Goal: Information Seeking & Learning: Learn about a topic

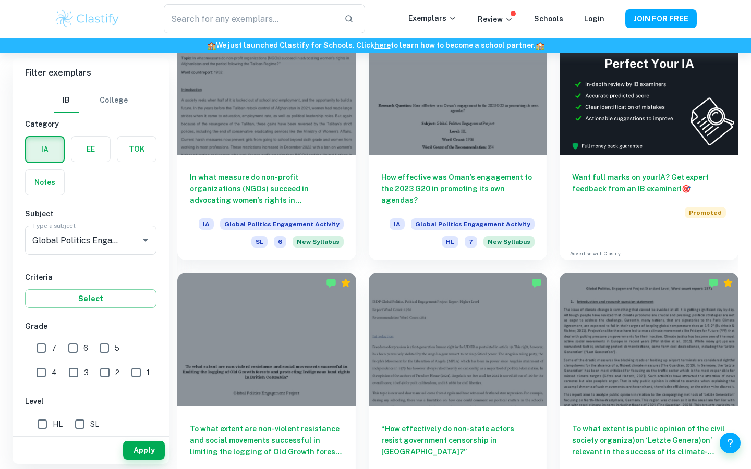
scroll to position [363, 0]
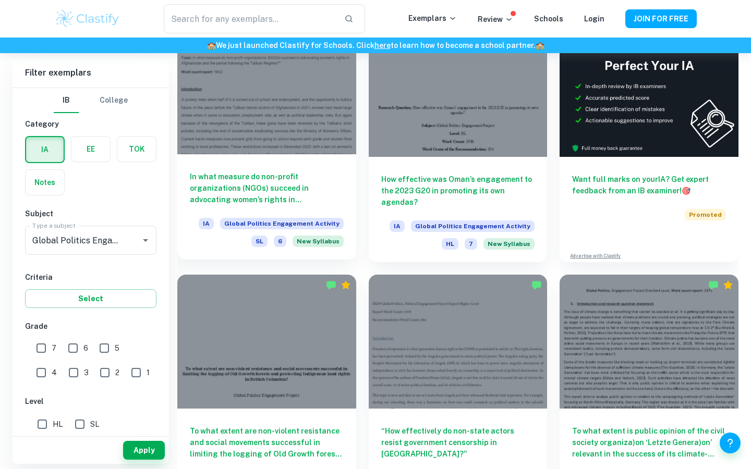
click at [237, 192] on h6 "In what measure do non-profit organizations (NGOs) succeed in advocating women’…" at bounding box center [267, 188] width 154 height 34
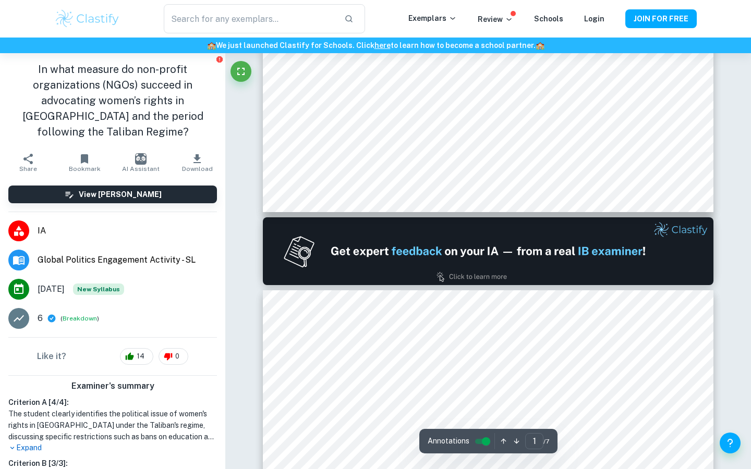
scroll to position [435, 0]
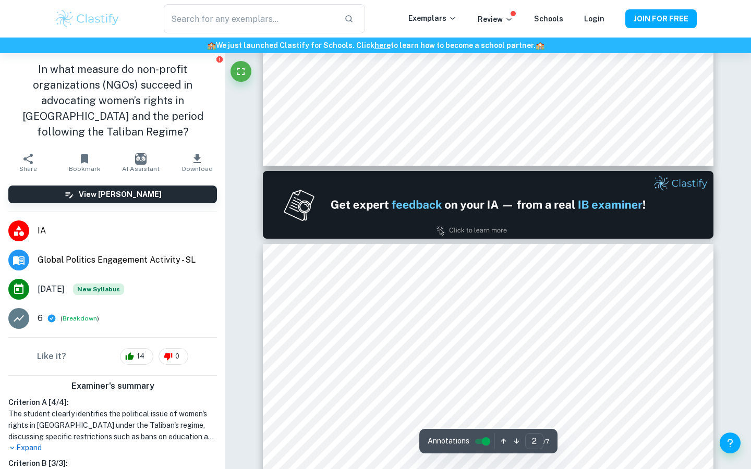
type input "1"
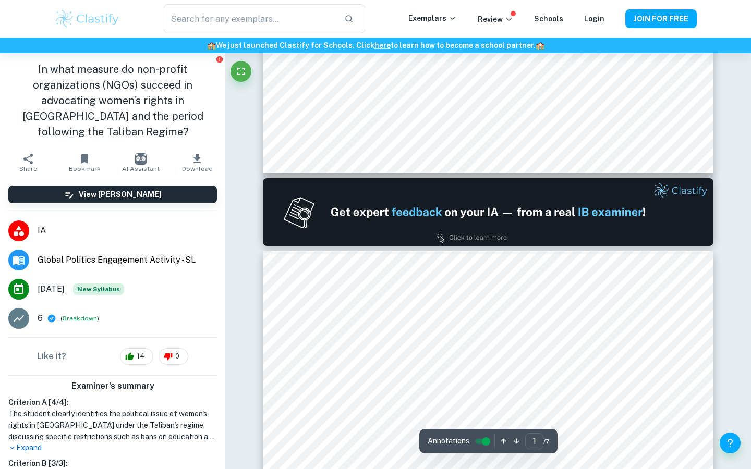
scroll to position [435, 0]
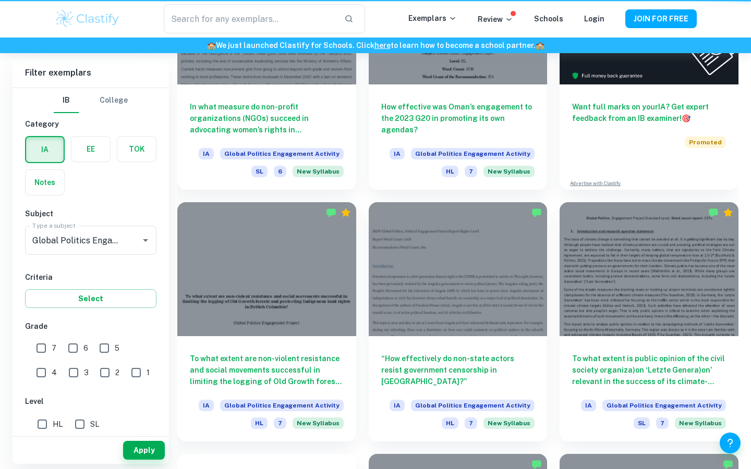
scroll to position [363, 0]
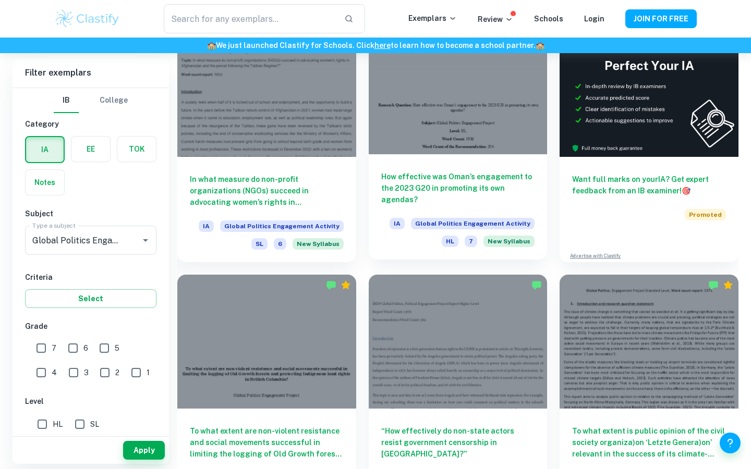
click at [446, 163] on div "How effective was Oman’s engagement to the 2023 G20 in promoting its own agenda…" at bounding box center [458, 206] width 179 height 105
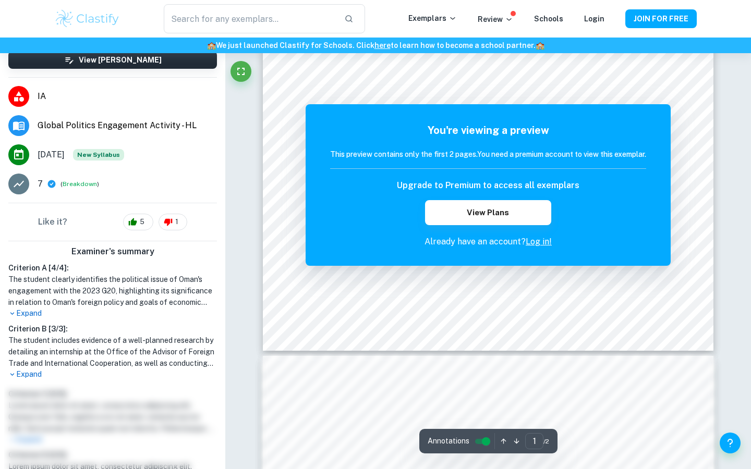
scroll to position [295, 0]
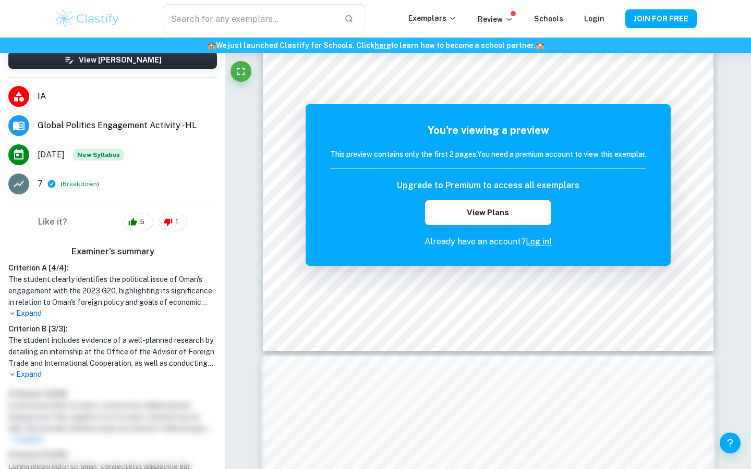
click at [33, 315] on p "Expand" at bounding box center [112, 313] width 209 height 11
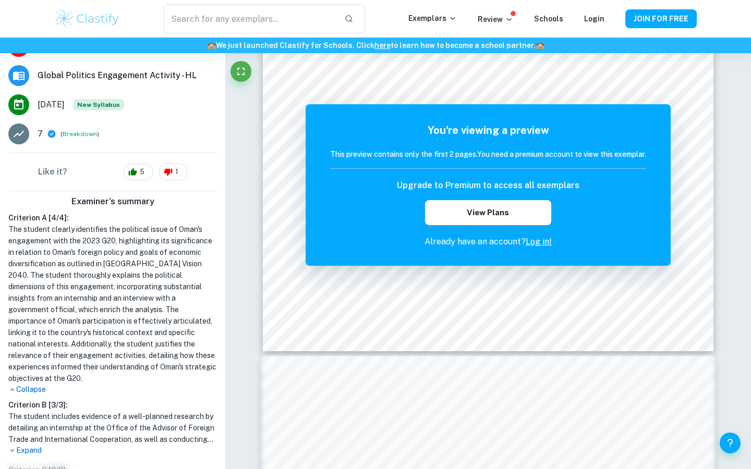
scroll to position [157, 0]
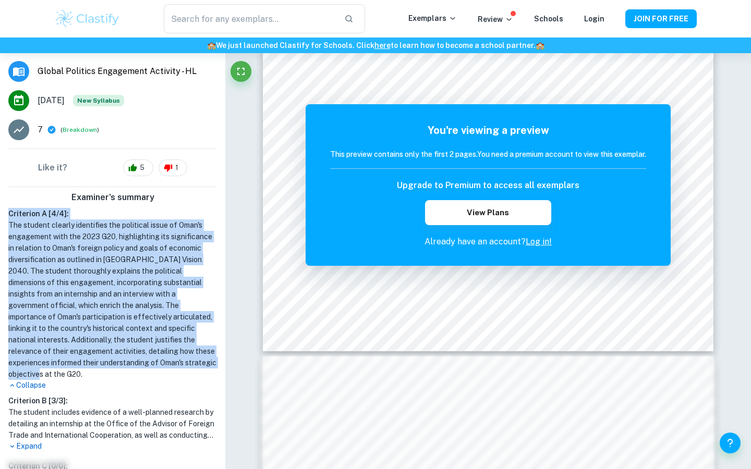
drag, startPoint x: 7, startPoint y: 215, endPoint x: 207, endPoint y: 366, distance: 250.5
click at [207, 366] on div "Criterion A [ 4 / 4 ]: The student clearly identifies the political issue of Om…" at bounding box center [112, 299] width 217 height 183
copy div "Criterion A [ 4 / 4 ]: The student clearly identifies the political issue of Om…"
